Goal: Task Accomplishment & Management: Use online tool/utility

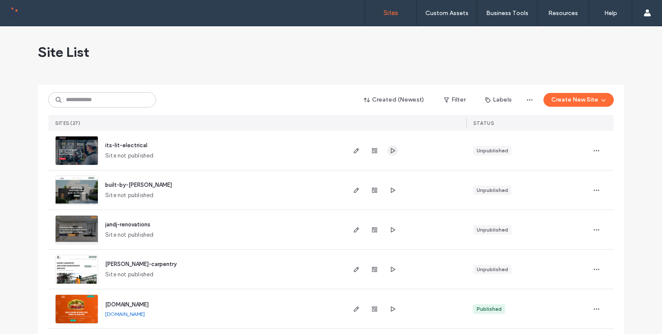
click at [389, 150] on icon "button" at bounding box center [392, 150] width 7 height 7
click at [78, 140] on img at bounding box center [77, 166] width 42 height 59
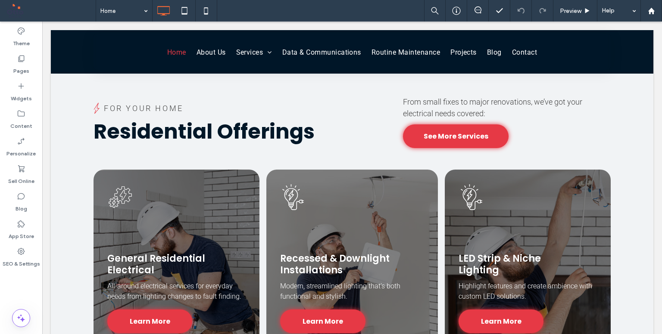
scroll to position [791, 0]
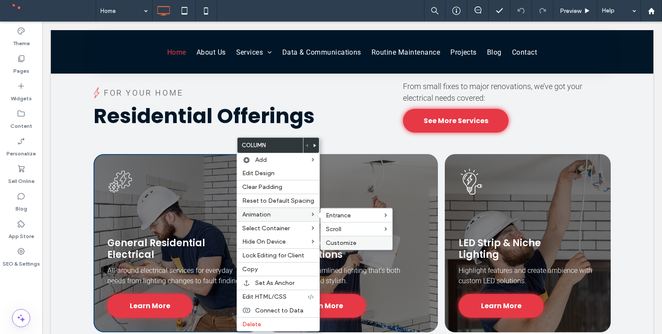
click at [340, 242] on span "Customize" at bounding box center [341, 243] width 31 height 7
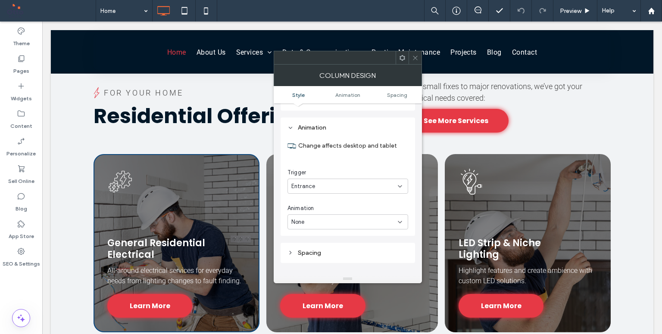
scroll to position [484, 0]
click at [353, 222] on section "Animation Change affects desktop and tablet Trigger Entrance Animation None" at bounding box center [347, 179] width 121 height 115
click at [352, 218] on div "None" at bounding box center [344, 222] width 106 height 9
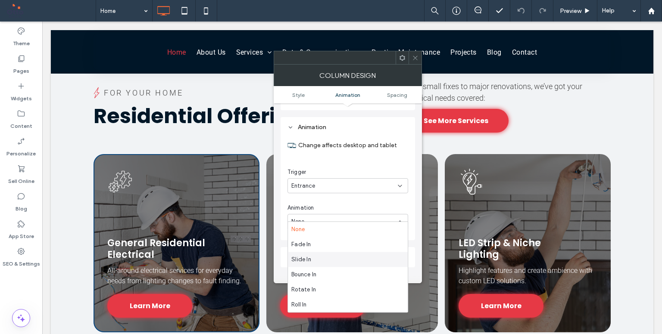
click at [350, 263] on div "Slide In" at bounding box center [348, 259] width 120 height 15
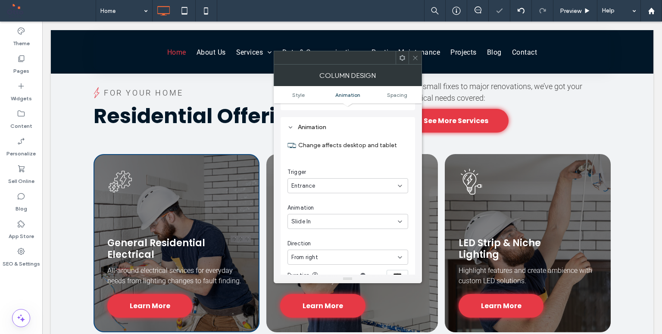
click at [355, 218] on div "Slide In" at bounding box center [344, 222] width 106 height 9
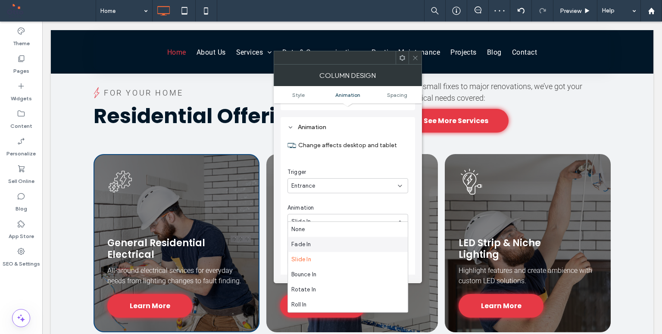
click at [355, 246] on div "Fade In" at bounding box center [348, 244] width 120 height 15
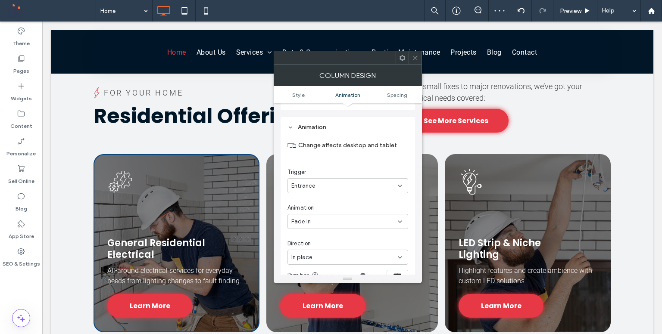
click at [364, 253] on div "In place" at bounding box center [344, 257] width 106 height 9
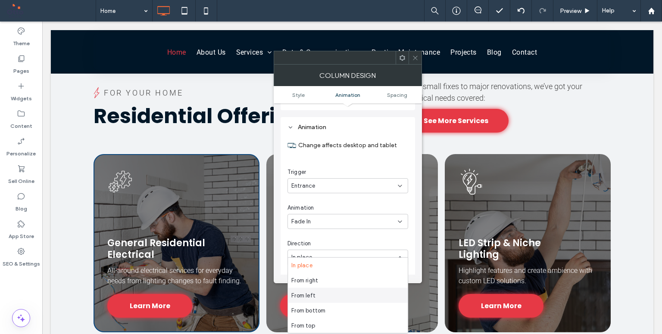
click at [350, 289] on div "From left" at bounding box center [348, 295] width 120 height 15
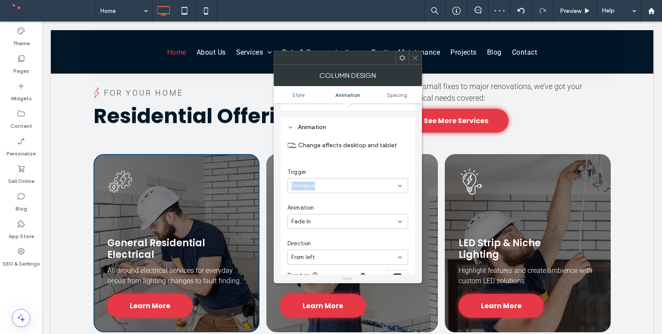
drag, startPoint x: 408, startPoint y: 168, endPoint x: 409, endPoint y: 175, distance: 7.4
click at [409, 175] on div "Animation Change affects desktop and tablet Trigger Entrance Animation Fade In …" at bounding box center [348, 241] width 134 height 249
click at [411, 189] on div "Animation Change affects desktop and tablet Trigger Entrance Animation Fade In …" at bounding box center [348, 241] width 134 height 249
click at [415, 59] on icon at bounding box center [415, 58] width 6 height 6
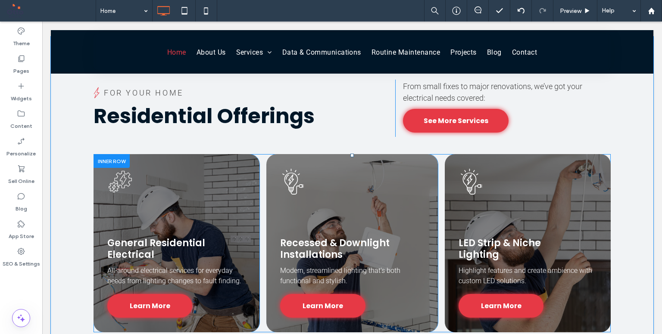
click at [243, 171] on div "General Residential Electrical All-around electrical services for everyday need…" at bounding box center [177, 243] width 166 height 178
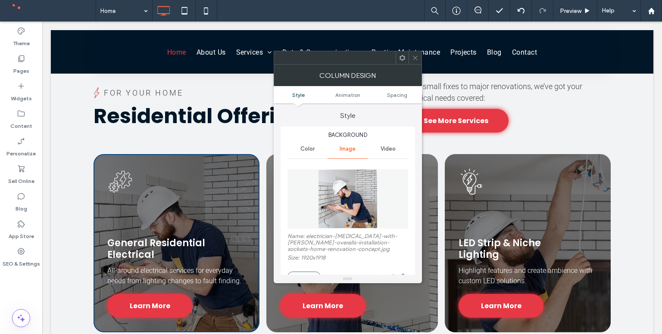
click at [353, 90] on ul "Style Animation Spacing" at bounding box center [348, 94] width 148 height 17
click at [353, 93] on span "Animation" at bounding box center [347, 95] width 25 height 6
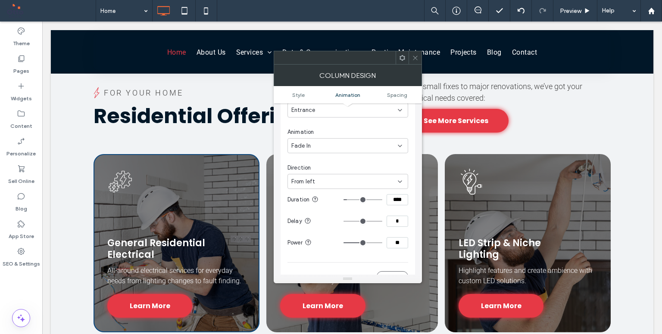
scroll to position [567, 0]
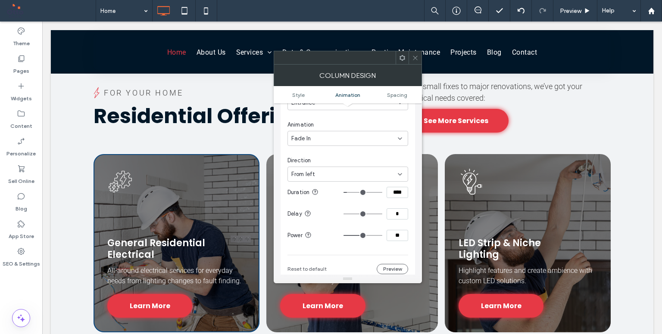
drag, startPoint x: 392, startPoint y: 230, endPoint x: 399, endPoint y: 229, distance: 7.4
click at [399, 230] on input "**" at bounding box center [398, 235] width 22 height 11
type input "**"
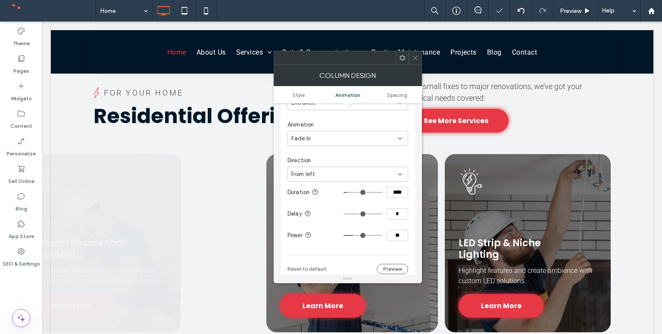
click at [394, 240] on div "Change affects desktop and tablet Trigger Entrance Animation Fade In Direction …" at bounding box center [347, 162] width 121 height 224
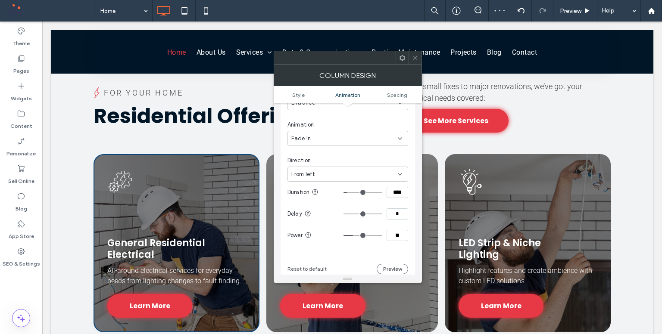
drag, startPoint x: 396, startPoint y: 229, endPoint x: 390, endPoint y: 230, distance: 6.6
click at [390, 230] on input "**" at bounding box center [398, 235] width 22 height 11
type input "**"
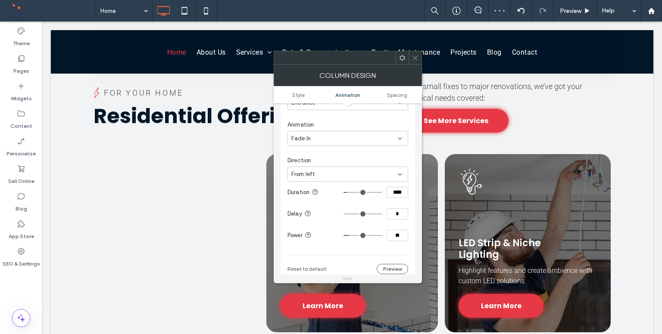
click at [393, 240] on div "Change affects desktop and tablet Trigger Entrance Animation Fade In Direction …" at bounding box center [347, 162] width 121 height 224
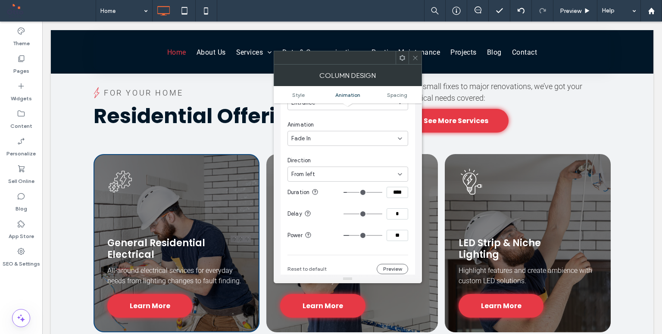
click at [413, 52] on span at bounding box center [415, 57] width 6 height 13
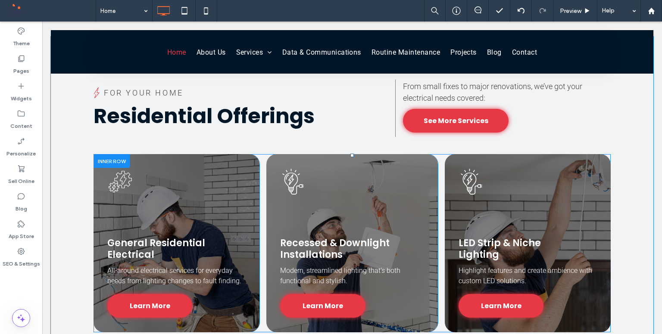
click at [318, 177] on div "Recessed & Downlight Installations Modern, streamlined lighting that’s both fun…" at bounding box center [351, 243] width 171 height 178
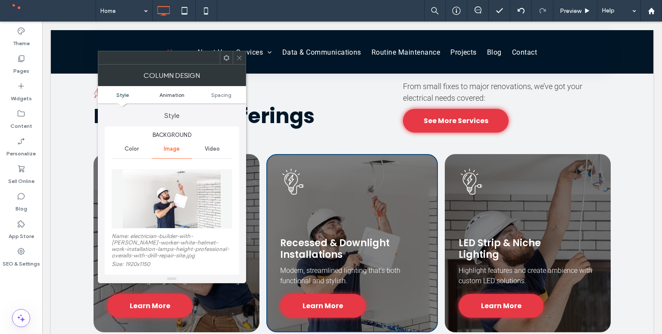
click at [176, 95] on span "Animation" at bounding box center [171, 95] width 25 height 6
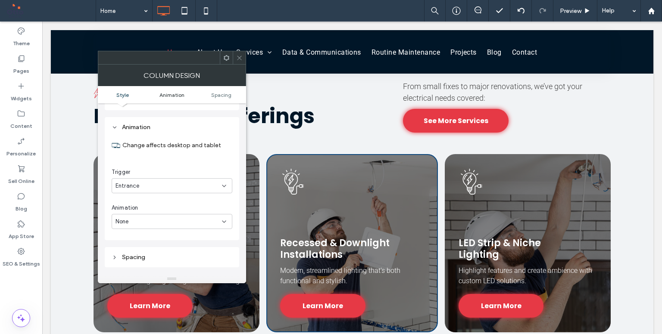
scroll to position [491, 0]
click at [162, 217] on div "None" at bounding box center [168, 221] width 106 height 9
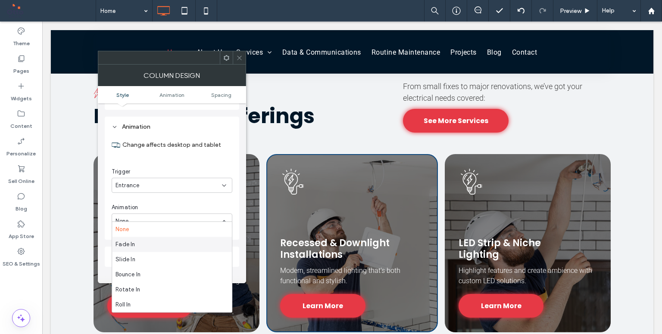
click at [161, 245] on div "Fade In" at bounding box center [172, 244] width 120 height 15
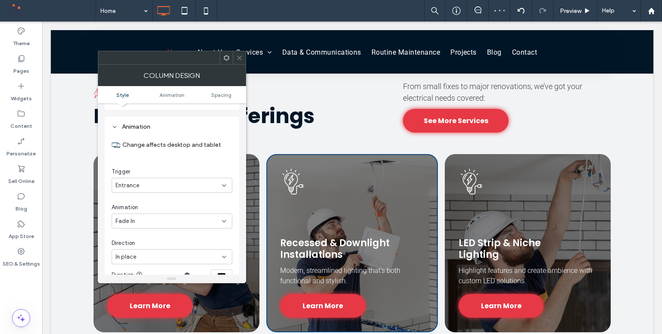
click at [195, 254] on div "In place" at bounding box center [168, 257] width 106 height 9
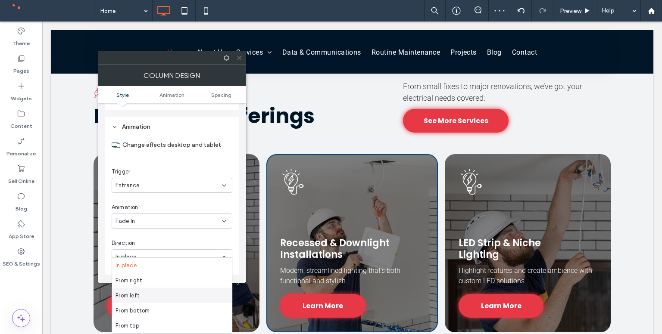
click at [177, 293] on div "From left" at bounding box center [172, 295] width 120 height 15
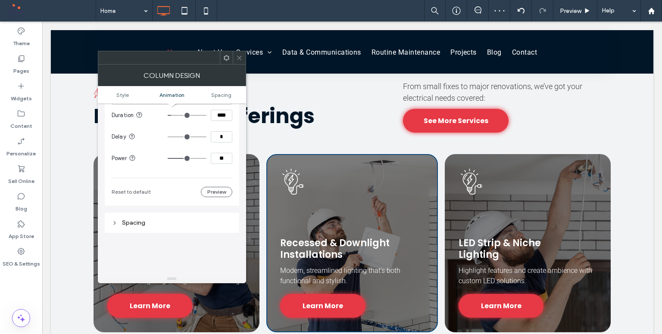
scroll to position [668, 0]
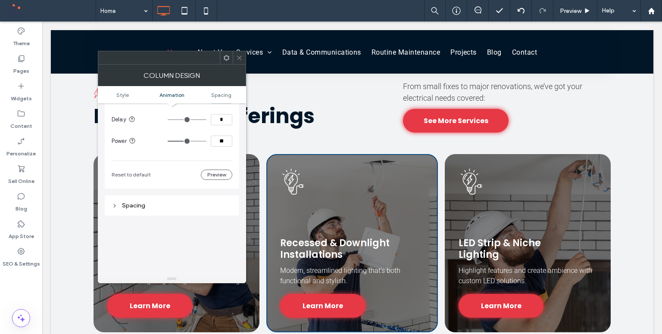
click at [225, 136] on input "**" at bounding box center [222, 141] width 22 height 11
type input "**"
click at [224, 143] on section "Power **" at bounding box center [172, 142] width 121 height 22
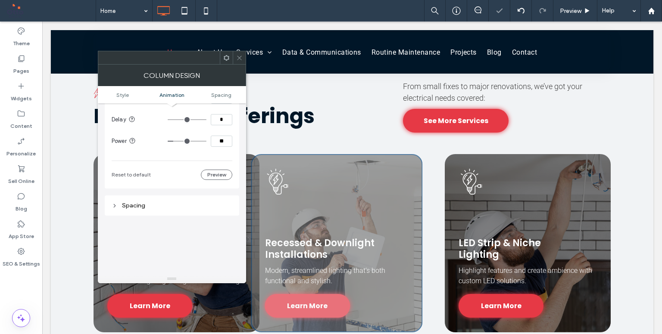
click at [221, 114] on input "*" at bounding box center [222, 119] width 22 height 11
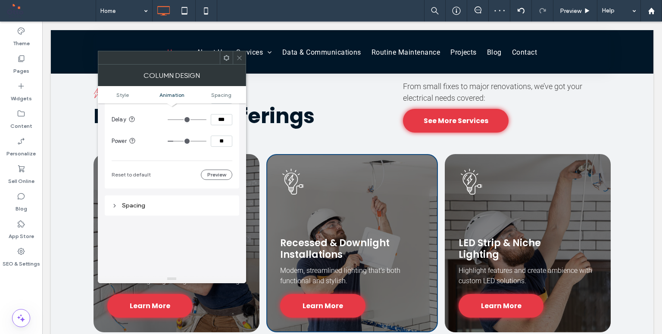
type input "***"
click at [228, 123] on section "Delay ***" at bounding box center [172, 120] width 121 height 22
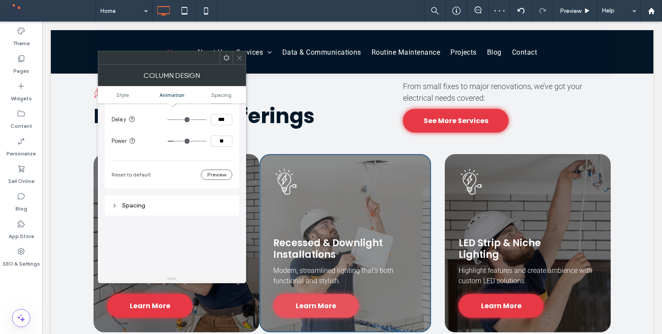
click at [244, 55] on div at bounding box center [239, 57] width 13 height 13
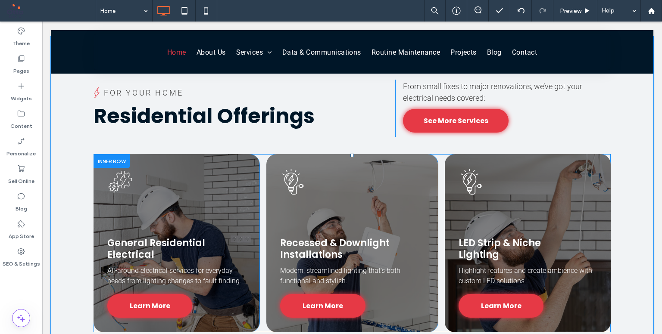
click at [448, 170] on div "LED Strip & Niche Lighting Highlight features and create ambience with custom L…" at bounding box center [528, 243] width 166 height 178
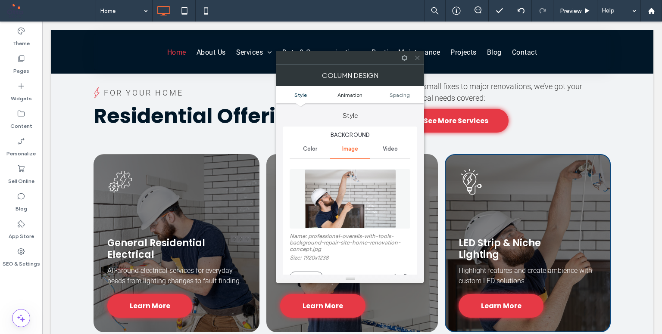
click at [355, 95] on span "Animation" at bounding box center [349, 95] width 25 height 6
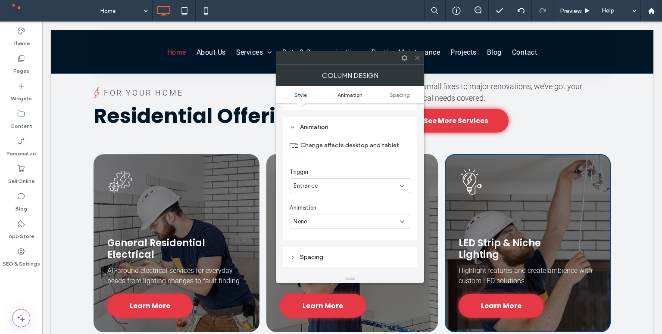
scroll to position [484, 0]
click at [321, 218] on div "None" at bounding box center [346, 222] width 106 height 9
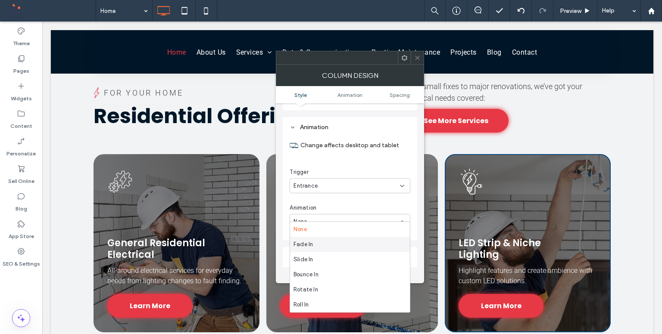
click at [324, 245] on div "Fade In" at bounding box center [350, 244] width 120 height 15
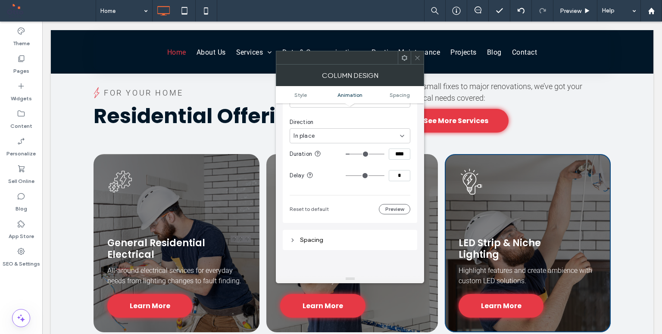
scroll to position [807, 0]
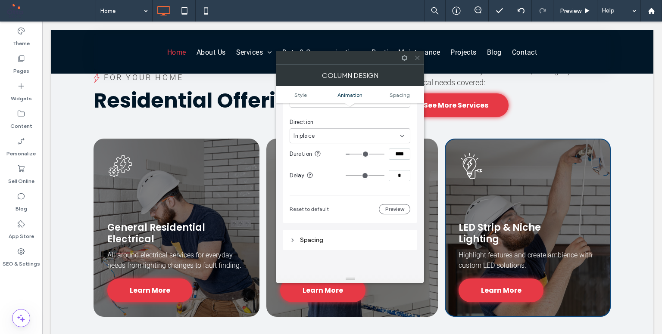
click at [378, 132] on div "In place" at bounding box center [346, 136] width 106 height 9
click at [357, 172] on div "From left" at bounding box center [350, 174] width 120 height 15
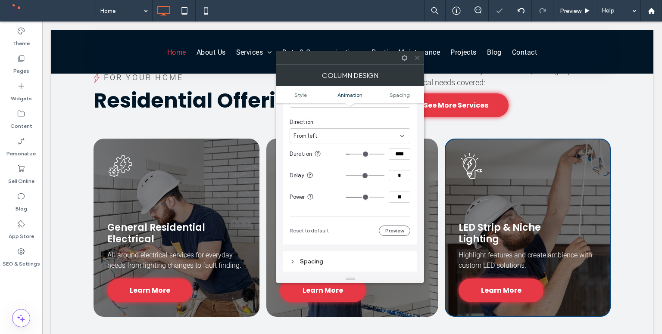
click at [401, 197] on section "Power **" at bounding box center [350, 198] width 121 height 22
click at [399, 192] on input "**" at bounding box center [400, 197] width 22 height 11
type input "*"
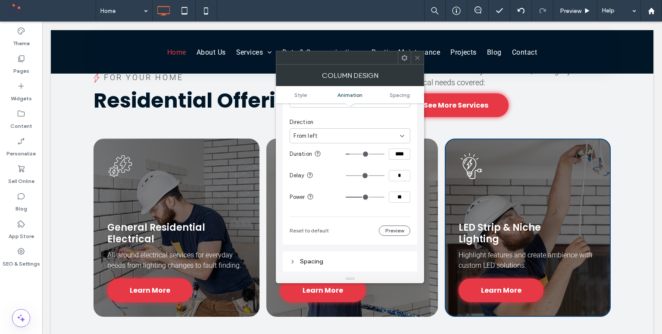
type input "**"
click at [399, 170] on input "*" at bounding box center [400, 175] width 22 height 11
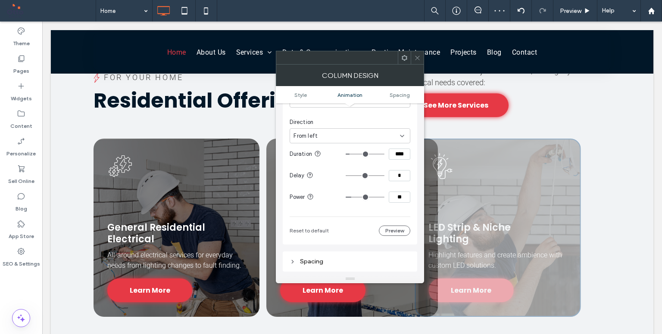
click at [399, 170] on input "*" at bounding box center [400, 175] width 22 height 11
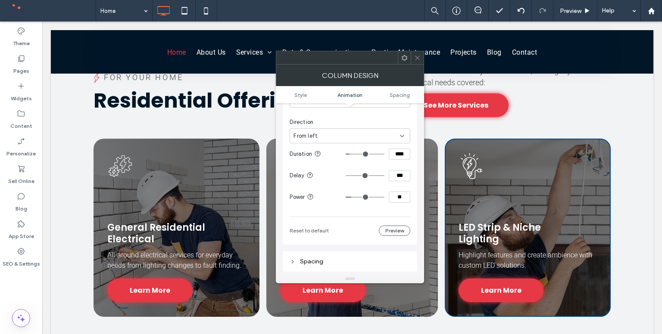
type input "***"
click at [415, 58] on icon at bounding box center [417, 58] width 6 height 6
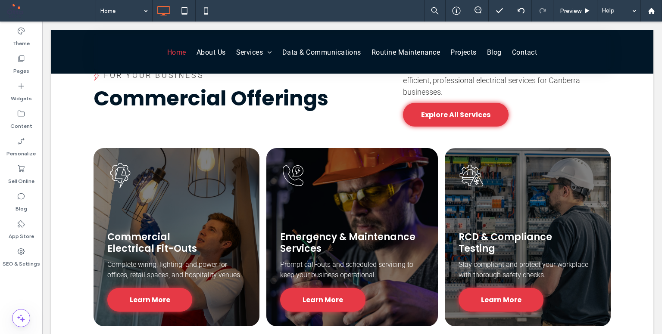
scroll to position [1137, 0]
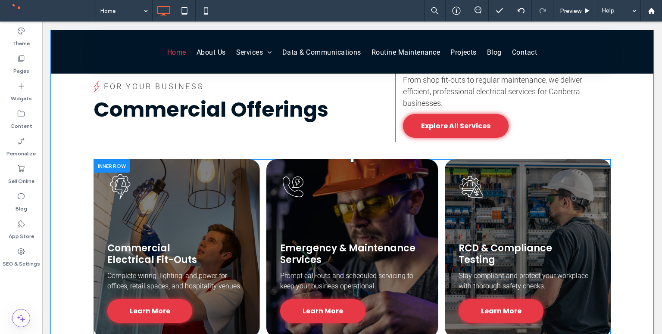
click at [247, 217] on div "Commercial Electrical Fit-Outs Complete wiring, lighting, and power for offices…" at bounding box center [177, 248] width 166 height 178
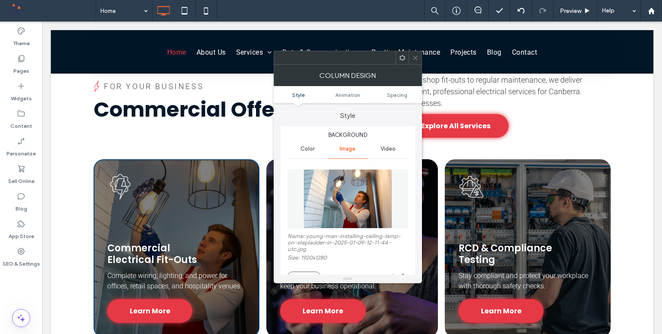
type input "**"
click at [342, 92] on span "Animation" at bounding box center [347, 95] width 25 height 6
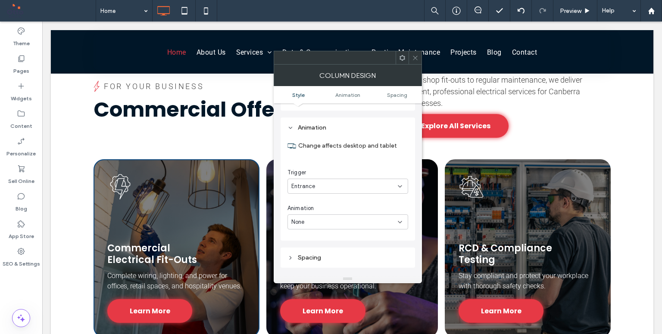
scroll to position [484, 0]
click at [345, 183] on div "Entrance" at bounding box center [344, 186] width 106 height 9
click at [350, 148] on section "Change affects desktop and tablet" at bounding box center [347, 145] width 121 height 25
click at [341, 218] on div "None" at bounding box center [344, 222] width 106 height 9
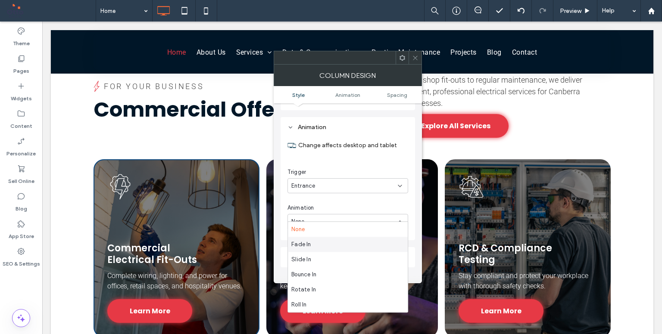
click at [342, 249] on div "Fade In" at bounding box center [348, 244] width 120 height 15
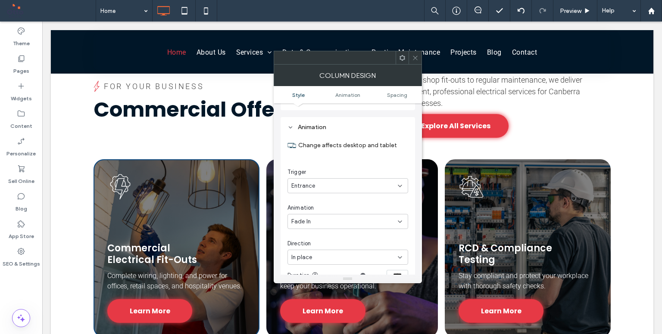
click at [411, 224] on div "Animation Change affects desktop and tablet Trigger Entrance Animation Fade In …" at bounding box center [348, 231] width 134 height 228
drag, startPoint x: 414, startPoint y: 224, endPoint x: 415, endPoint y: 240, distance: 15.5
click at [415, 240] on div "Animation Change affects desktop and tablet Trigger Entrance Animation Fade In …" at bounding box center [348, 231] width 134 height 228
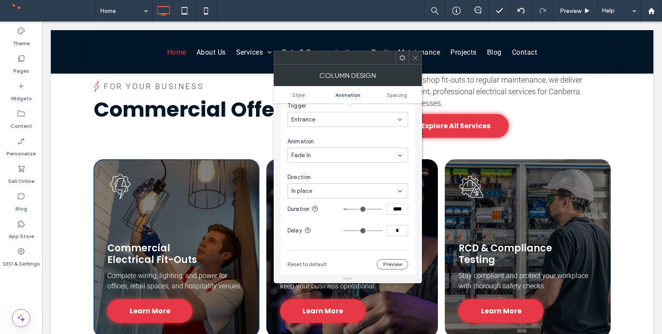
scroll to position [552, 0]
click at [366, 185] on div "In place" at bounding box center [344, 189] width 106 height 9
click at [342, 227] on div "From left" at bounding box center [348, 227] width 120 height 15
click at [398, 245] on input "**" at bounding box center [398, 250] width 22 height 11
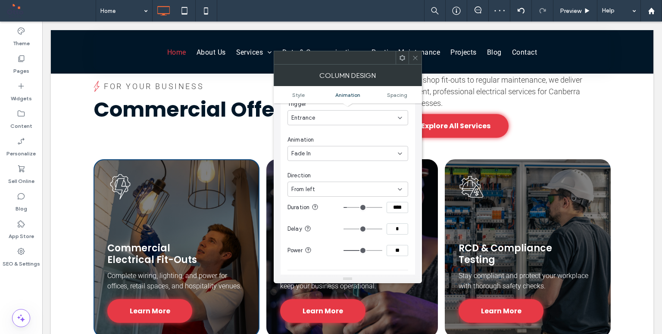
type input "**"
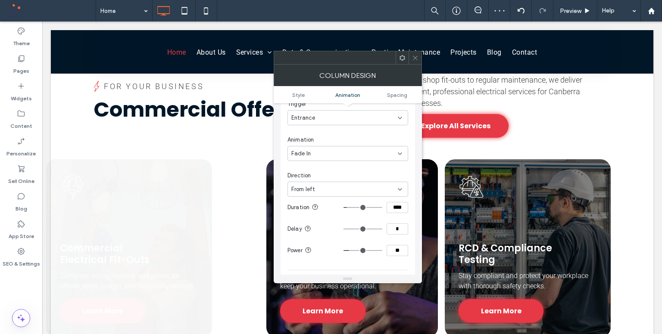
click at [419, 59] on div at bounding box center [414, 57] width 13 height 13
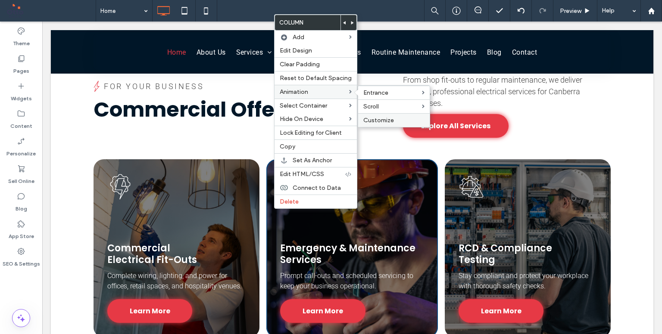
click at [383, 123] on div "Customize" at bounding box center [394, 120] width 72 height 14
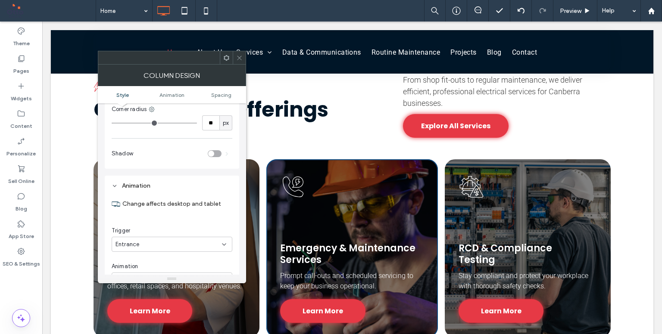
scroll to position [477, 0]
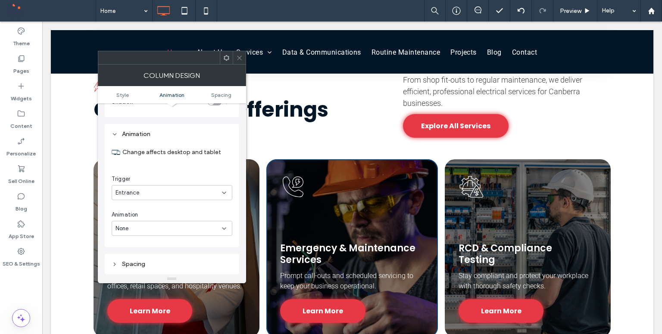
click at [162, 224] on div "None" at bounding box center [168, 228] width 106 height 9
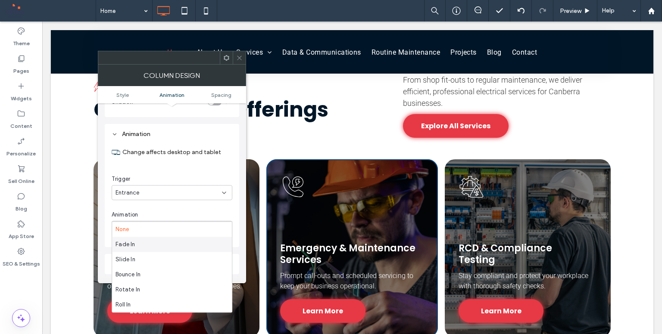
click at [160, 247] on div "Fade In" at bounding box center [172, 244] width 120 height 15
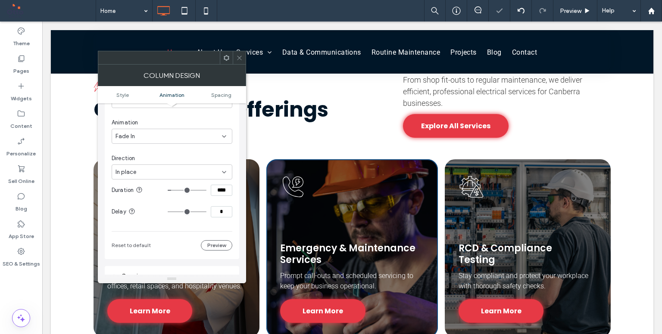
scroll to position [577, 0]
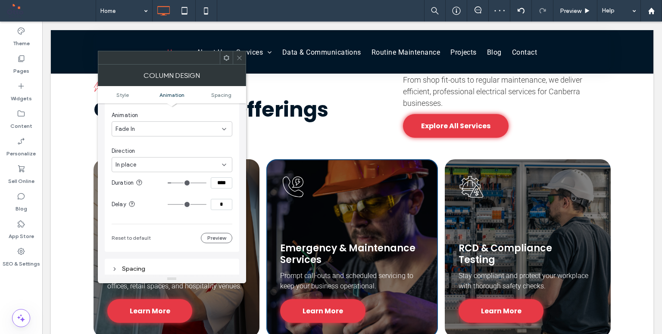
click at [190, 161] on div "In place" at bounding box center [168, 165] width 106 height 9
click at [175, 196] on div "From left" at bounding box center [172, 196] width 120 height 15
click at [215, 221] on input "**" at bounding box center [222, 226] width 22 height 11
type input "**"
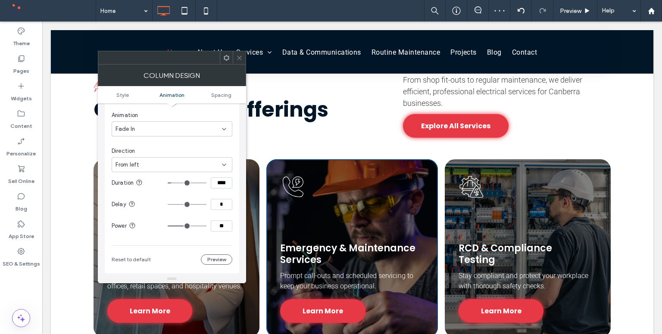
type input "**"
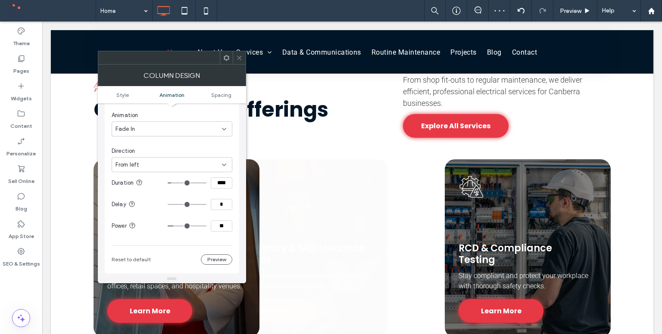
click at [239, 56] on icon at bounding box center [239, 58] width 6 height 6
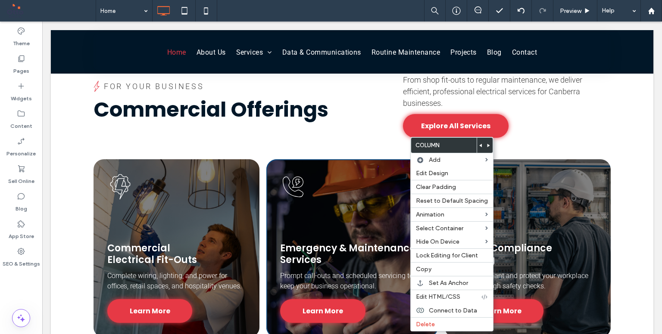
click at [534, 206] on div at bounding box center [527, 221] width 138 height 34
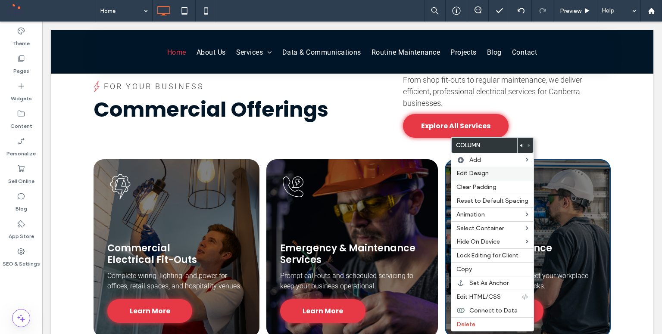
click at [486, 174] on span "Edit Design" at bounding box center [472, 173] width 32 height 7
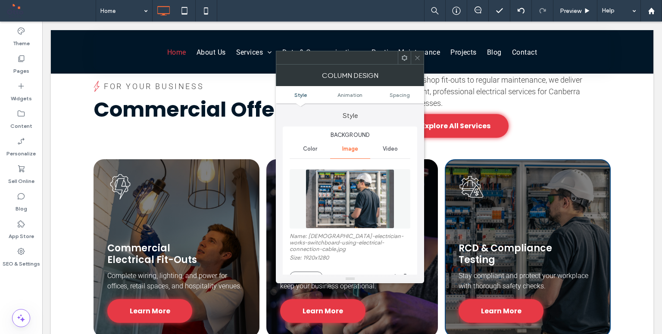
click at [343, 100] on ul "Style Animation Spacing" at bounding box center [350, 94] width 148 height 17
click at [343, 99] on ul "Style Animation Spacing" at bounding box center [350, 94] width 148 height 17
click at [345, 92] on span "Animation" at bounding box center [349, 95] width 25 height 6
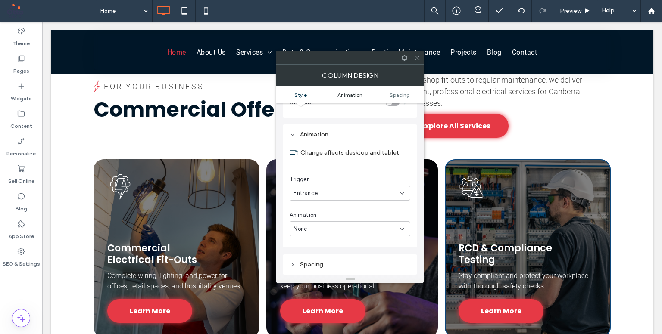
scroll to position [477, 0]
click at [338, 224] on div "None" at bounding box center [346, 228] width 106 height 9
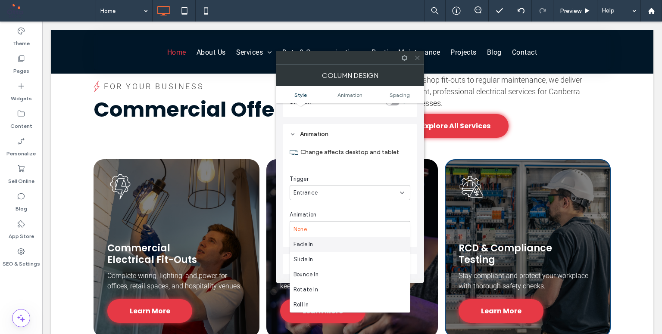
click at [337, 243] on div "Fade In" at bounding box center [350, 244] width 120 height 15
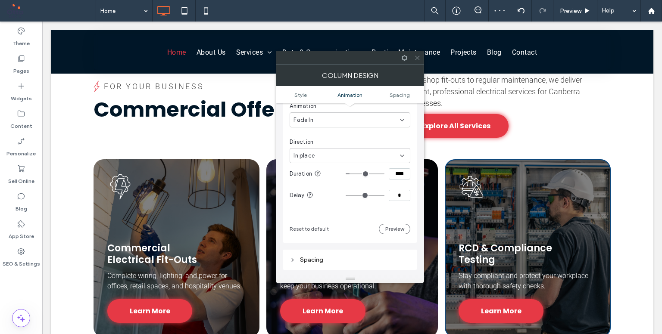
scroll to position [587, 0]
click at [366, 150] on div "In place" at bounding box center [346, 154] width 106 height 9
click at [353, 185] on div "From left" at bounding box center [350, 185] width 120 height 15
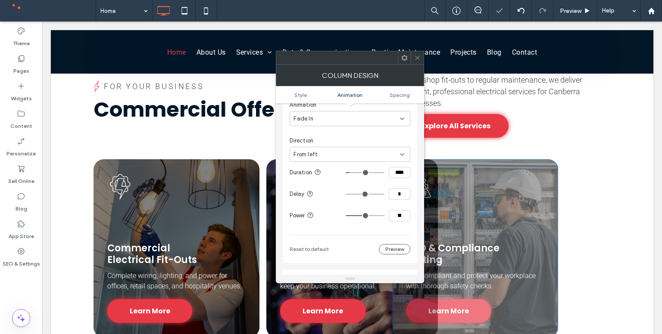
click at [397, 210] on input "**" at bounding box center [400, 215] width 22 height 11
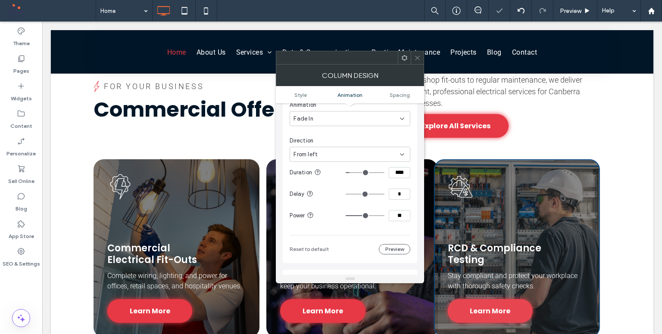
click at [397, 210] on input "**" at bounding box center [400, 215] width 22 height 11
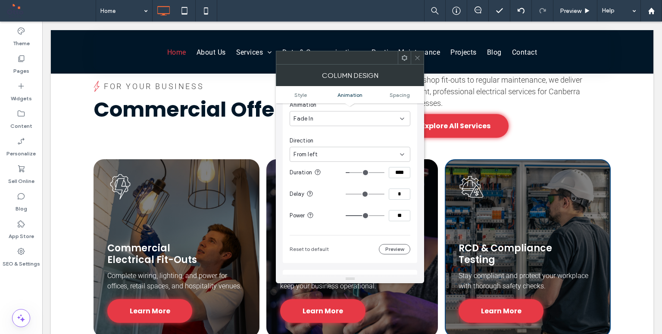
type input "**"
click at [411, 60] on div at bounding box center [417, 57] width 13 height 13
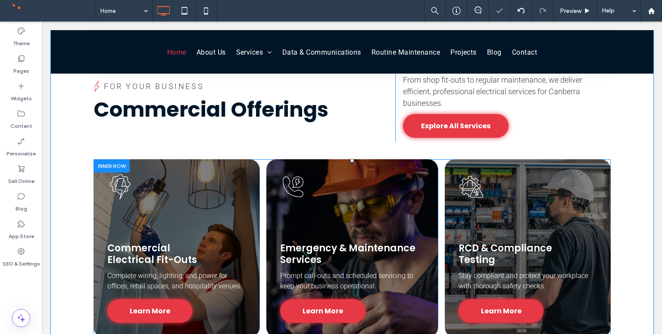
click at [269, 196] on div "Emergency & Maintenance Services Prompt call-outs and scheduled servicing to ke…" at bounding box center [351, 248] width 171 height 178
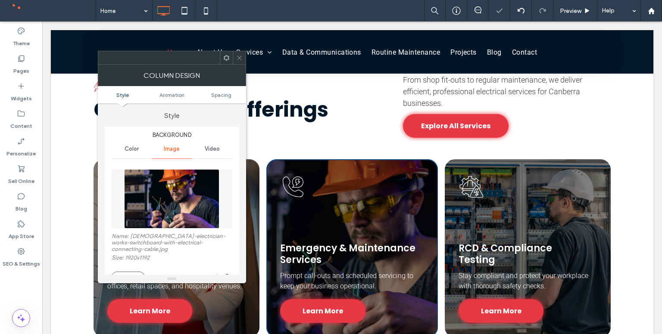
type input "**"
click at [184, 93] on span "Animation" at bounding box center [171, 95] width 25 height 6
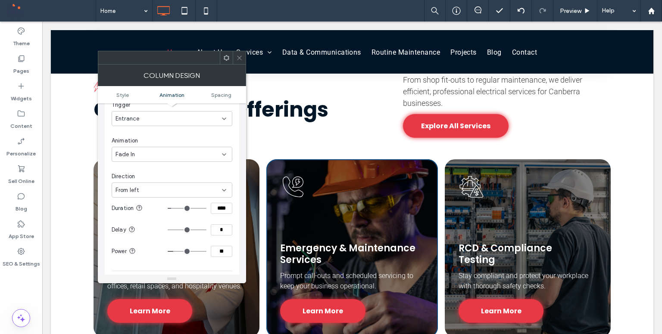
scroll to position [552, 0]
click at [215, 224] on input "*" at bounding box center [222, 229] width 22 height 11
type input "**"
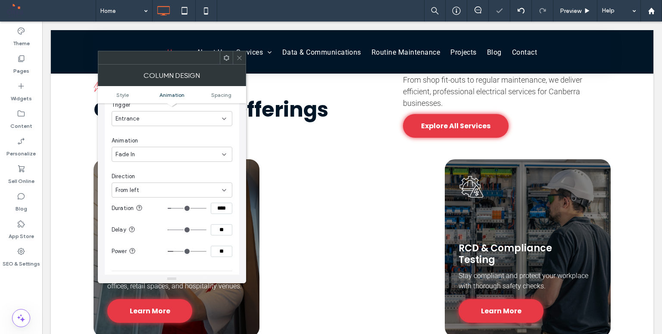
click at [231, 224] on section "Delay **" at bounding box center [172, 230] width 121 height 22
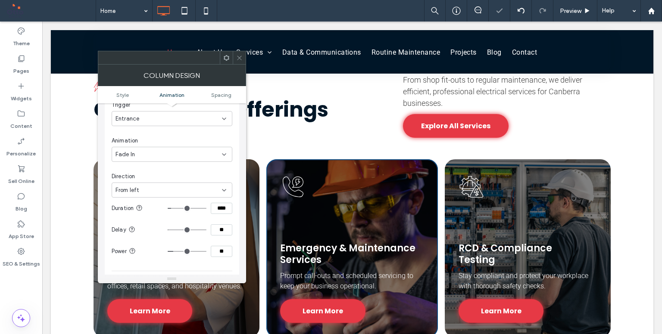
click at [240, 55] on icon at bounding box center [239, 58] width 6 height 6
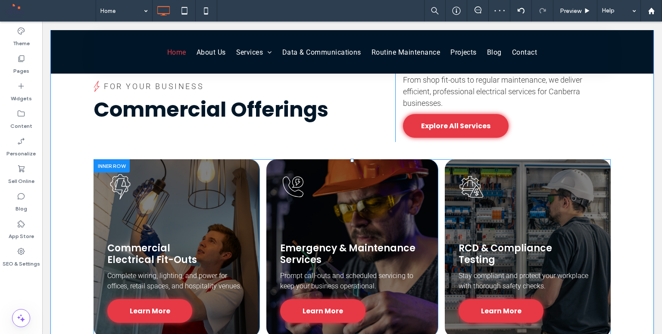
click at [446, 171] on div "RCD & Compliance Testing Stay compliant and protect your workplace with thoroug…" at bounding box center [528, 248] width 166 height 178
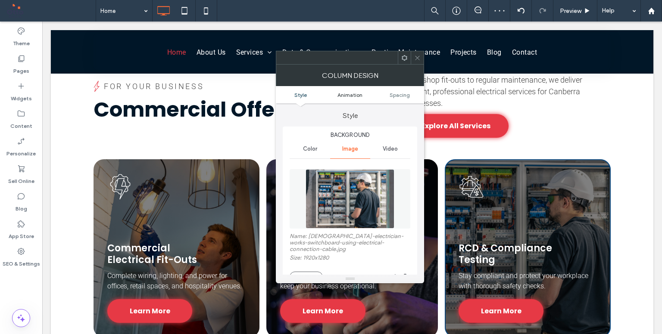
click at [355, 92] on span "Animation" at bounding box center [349, 95] width 25 height 6
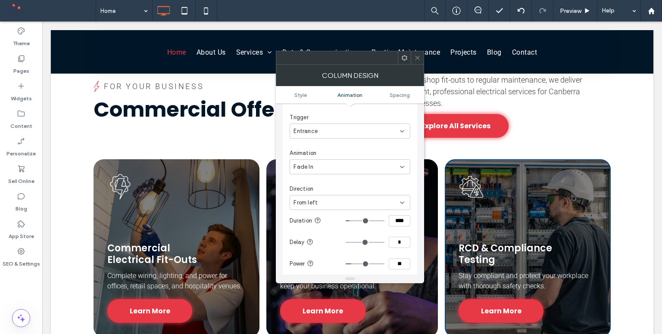
scroll to position [541, 0]
click at [390, 235] on input "*" at bounding box center [400, 240] width 22 height 11
type input "***"
click at [415, 59] on use at bounding box center [417, 58] width 4 height 4
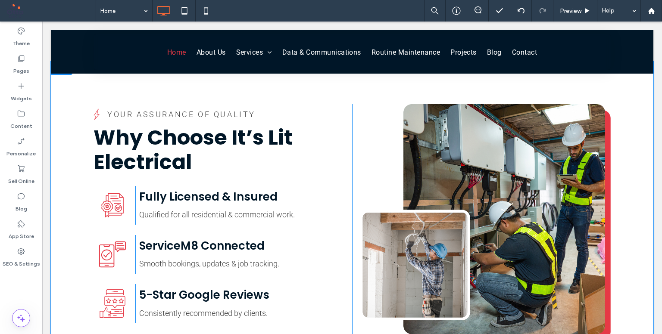
scroll to position [1865, 0]
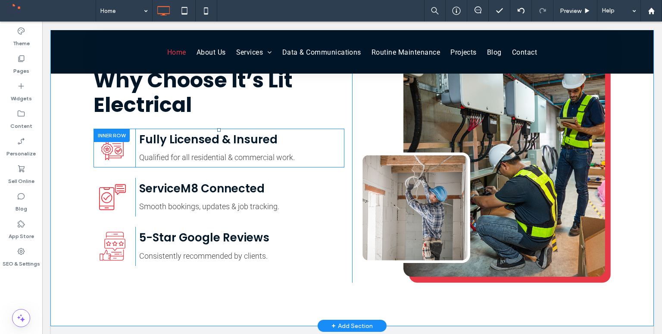
click at [115, 129] on div at bounding box center [112, 135] width 36 height 13
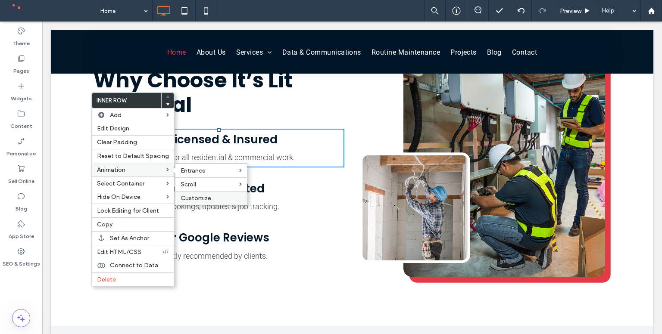
click at [195, 195] on span "Customize" at bounding box center [196, 198] width 31 height 7
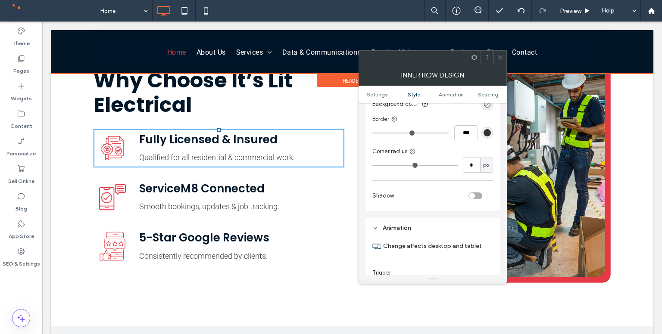
scroll to position [248, 0]
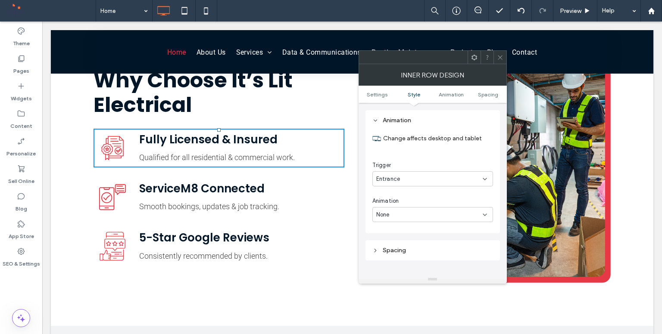
click at [410, 214] on div "None" at bounding box center [429, 215] width 106 height 9
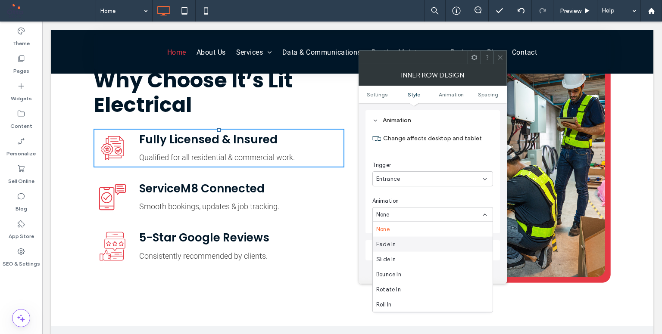
click at [421, 245] on div "Fade In" at bounding box center [433, 244] width 120 height 15
click at [499, 57] on icon at bounding box center [500, 57] width 6 height 6
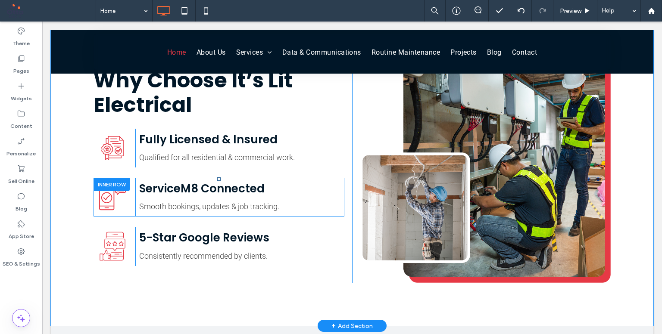
click at [102, 178] on div at bounding box center [112, 184] width 36 height 13
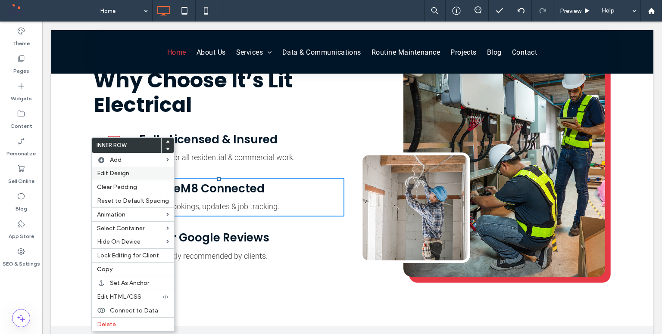
click at [114, 172] on span "Edit Design" at bounding box center [113, 173] width 32 height 7
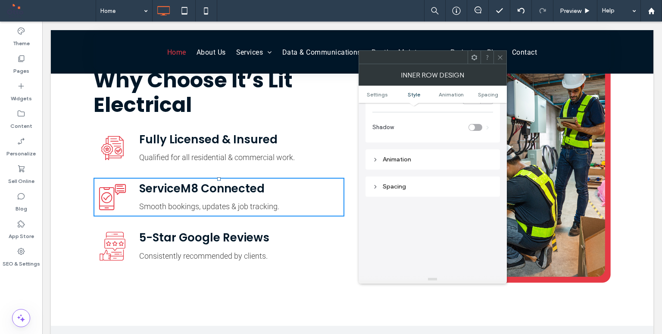
scroll to position [207, 0]
click at [465, 164] on div "Animation" at bounding box center [432, 161] width 121 height 7
click at [470, 161] on div "None" at bounding box center [429, 163] width 106 height 9
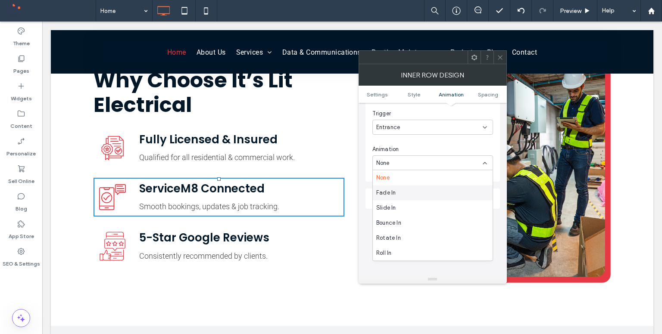
click at [458, 187] on div "Fade In" at bounding box center [433, 192] width 120 height 15
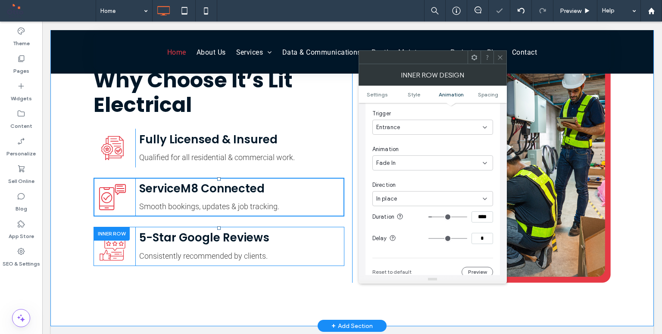
click at [116, 227] on div at bounding box center [112, 233] width 36 height 13
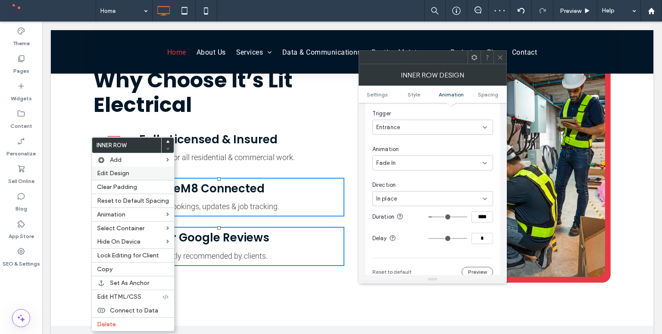
click at [135, 173] on label "Edit Design" at bounding box center [133, 173] width 72 height 7
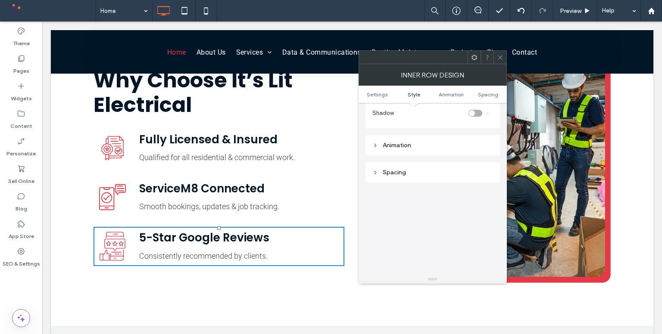
scroll to position [249, 0]
click at [459, 122] on div "Animation" at bounding box center [432, 119] width 121 height 7
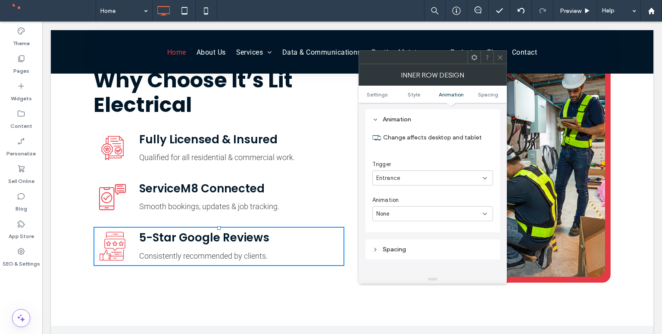
click at [434, 212] on div "None" at bounding box center [429, 214] width 106 height 9
click at [435, 242] on div "Fade In" at bounding box center [433, 243] width 120 height 15
click at [502, 59] on use at bounding box center [500, 57] width 4 height 4
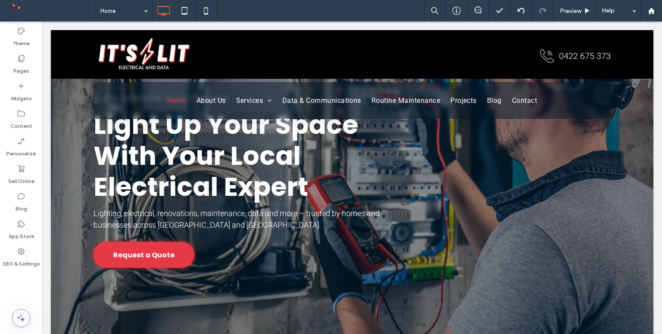
scroll to position [0, 0]
